Goal: Transaction & Acquisition: Book appointment/travel/reservation

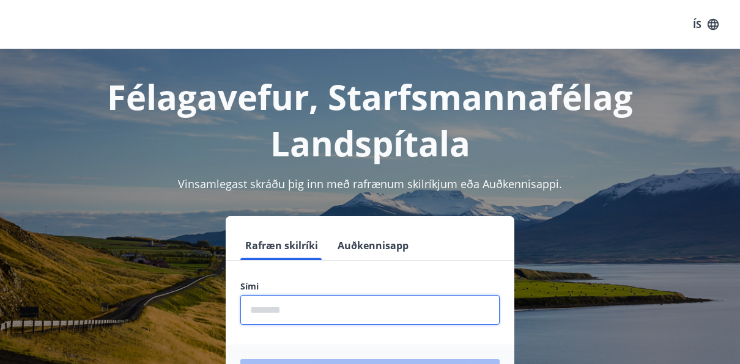
click at [342, 307] on input "phone" at bounding box center [369, 310] width 259 height 30
type input "********"
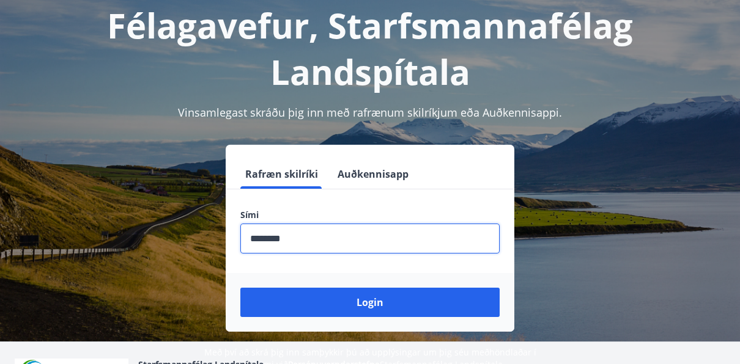
scroll to position [122, 0]
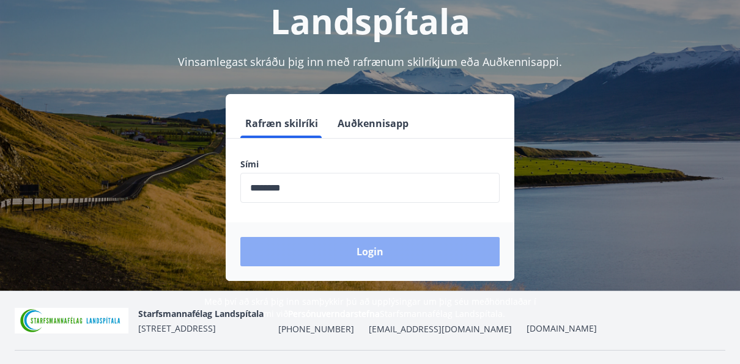
click at [389, 258] on button "Login" at bounding box center [369, 251] width 259 height 29
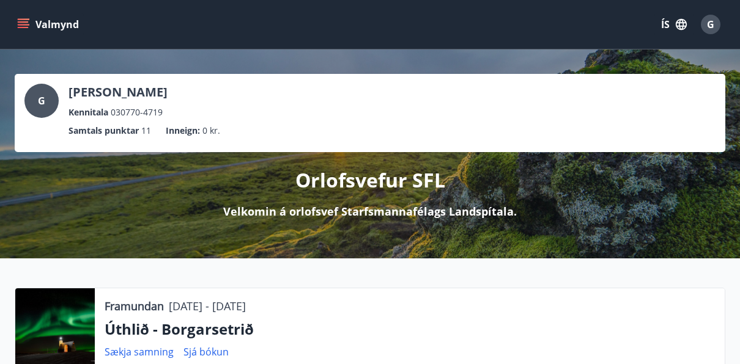
click at [28, 24] on icon "menu" at bounding box center [24, 24] width 13 height 1
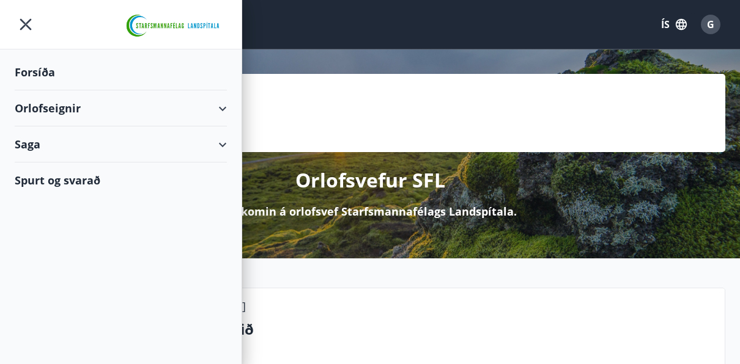
click at [107, 109] on div "Orlofseignir" at bounding box center [121, 108] width 212 height 36
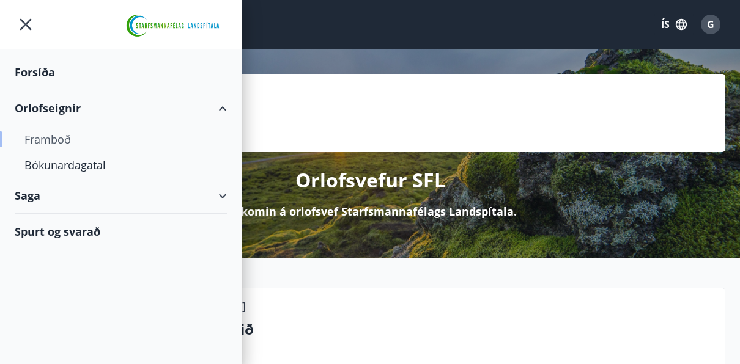
click at [75, 139] on div "Framboð" at bounding box center [120, 140] width 193 height 26
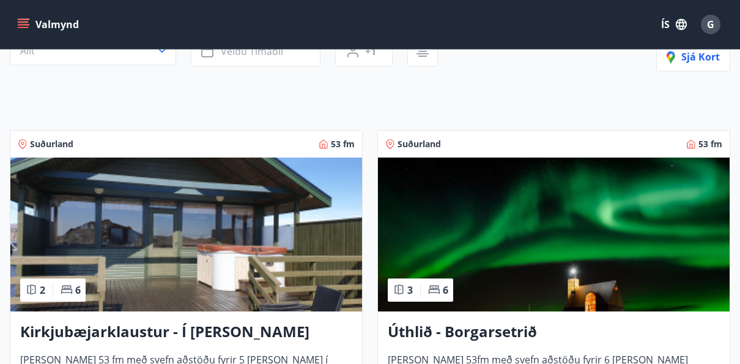
scroll to position [183, 0]
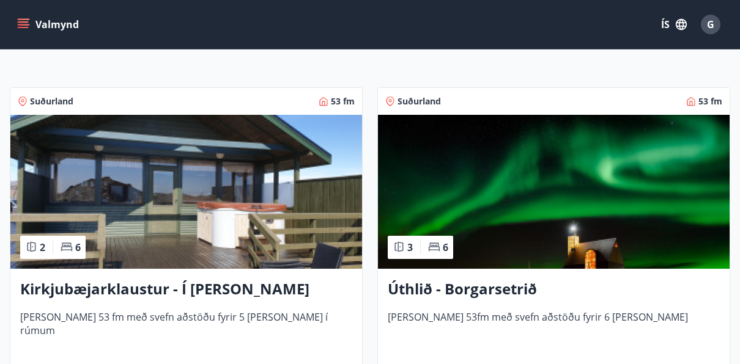
click at [509, 166] on img at bounding box center [554, 192] width 352 height 154
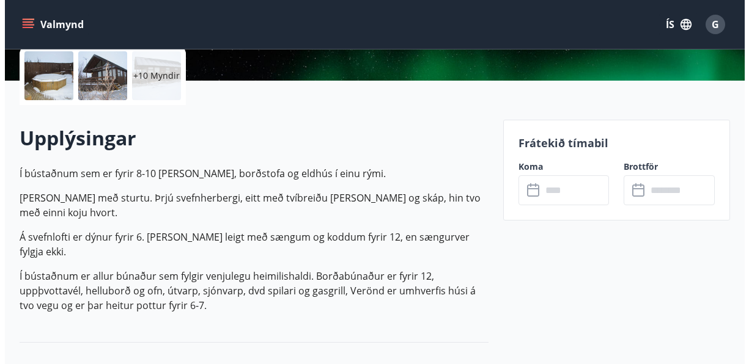
scroll to position [306, 0]
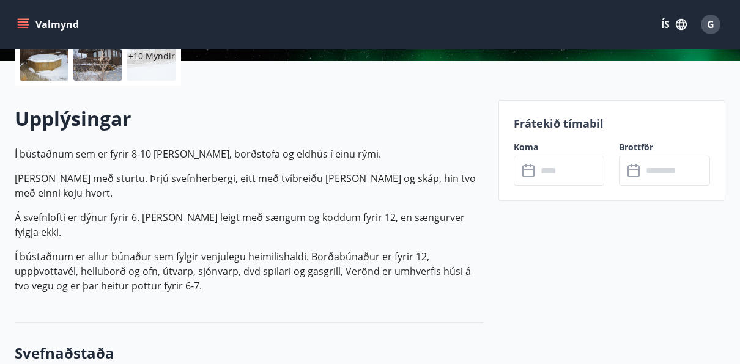
click at [636, 166] on icon at bounding box center [635, 166] width 1 height 4
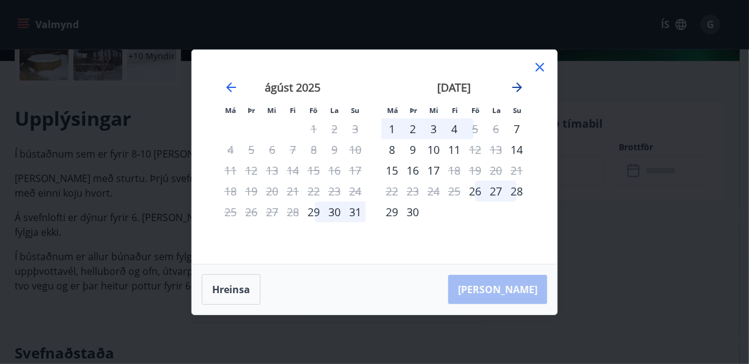
click at [517, 87] on icon "Move forward to switch to the next month." at bounding box center [517, 88] width 10 height 10
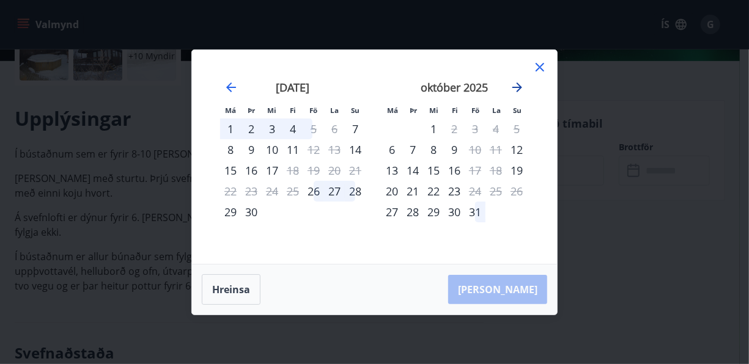
click at [517, 87] on icon "Move forward to switch to the next month." at bounding box center [517, 88] width 10 height 10
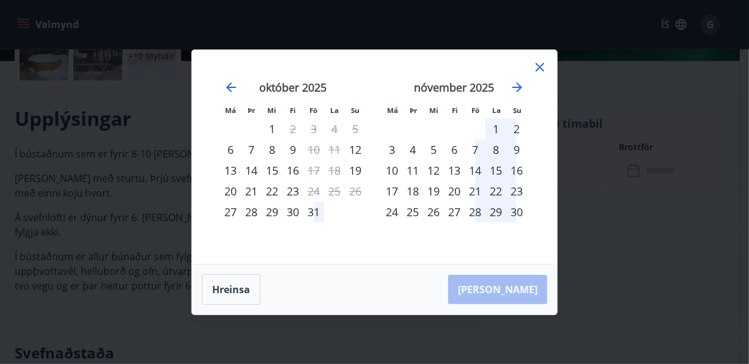
click at [542, 66] on icon at bounding box center [540, 67] width 15 height 15
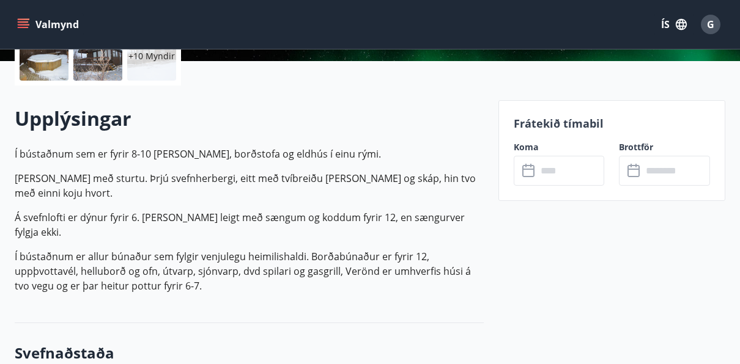
click at [708, 27] on span "G" at bounding box center [710, 24] width 7 height 13
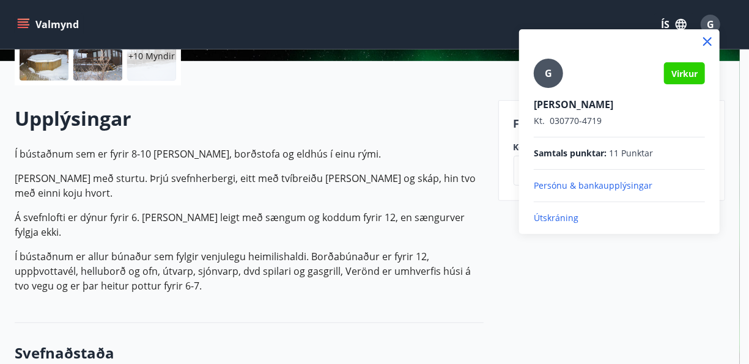
click at [550, 217] on p "Útskráning" at bounding box center [619, 218] width 171 height 12
